Goal: Find specific page/section: Find specific page/section

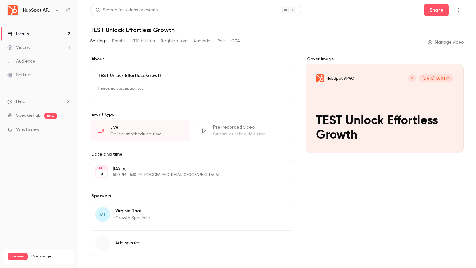
click at [45, 33] on link "Events 2" at bounding box center [39, 34] width 78 height 14
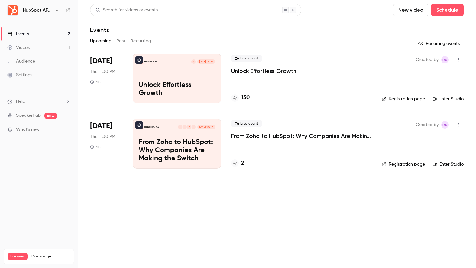
click at [318, 72] on div "Live event Unlock Effortless Growth" at bounding box center [301, 65] width 141 height 20
click at [454, 100] on link "Enter Studio" at bounding box center [448, 99] width 31 height 6
